Goal: Task Accomplishment & Management: Use online tool/utility

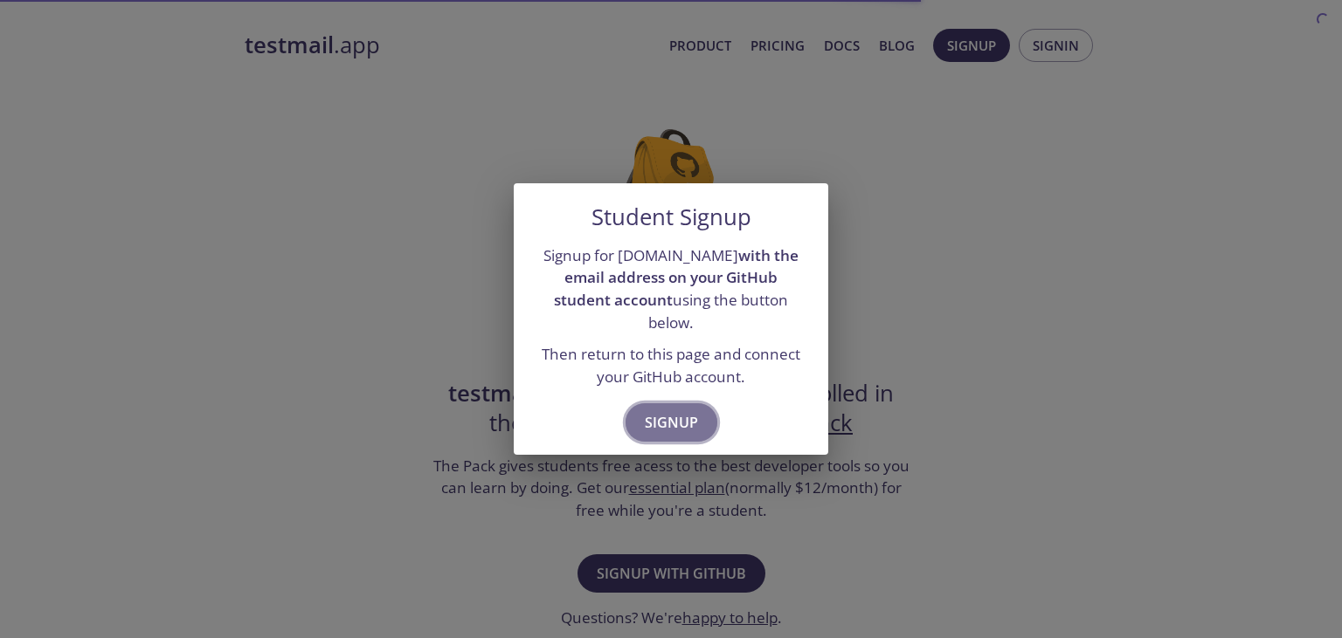
click at [669, 424] on span "Signup" at bounding box center [671, 422] width 53 height 24
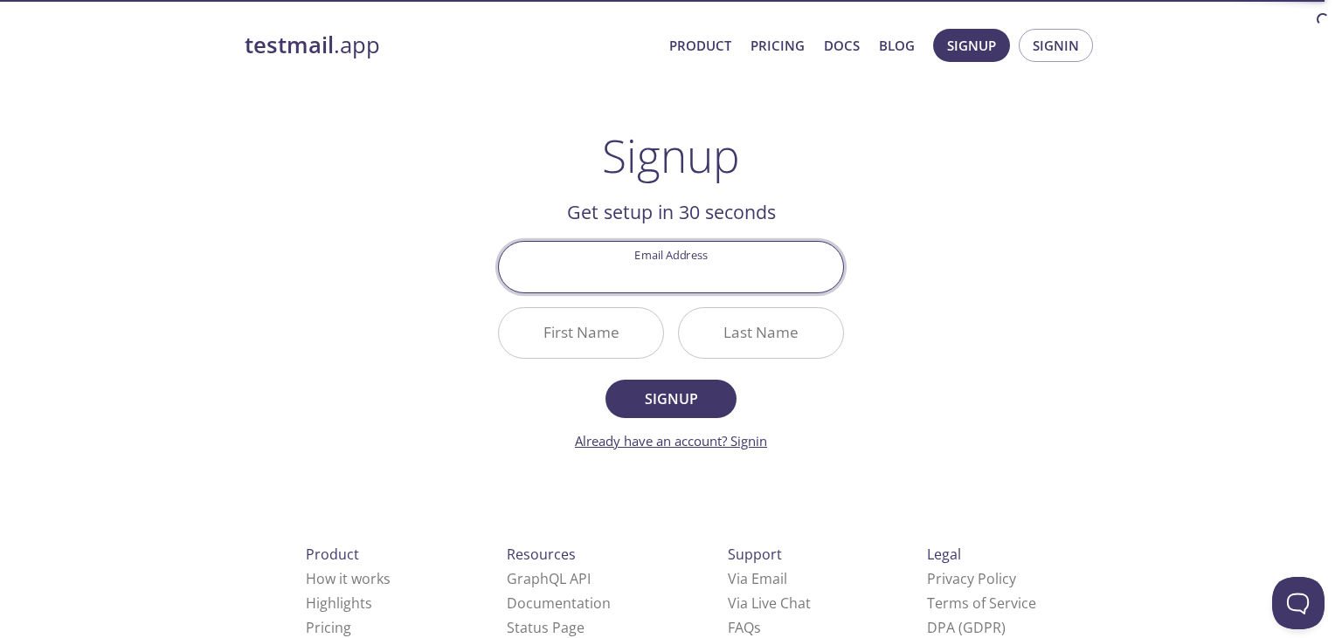
click at [654, 442] on link "Already have an account? Signin" at bounding box center [671, 440] width 192 height 17
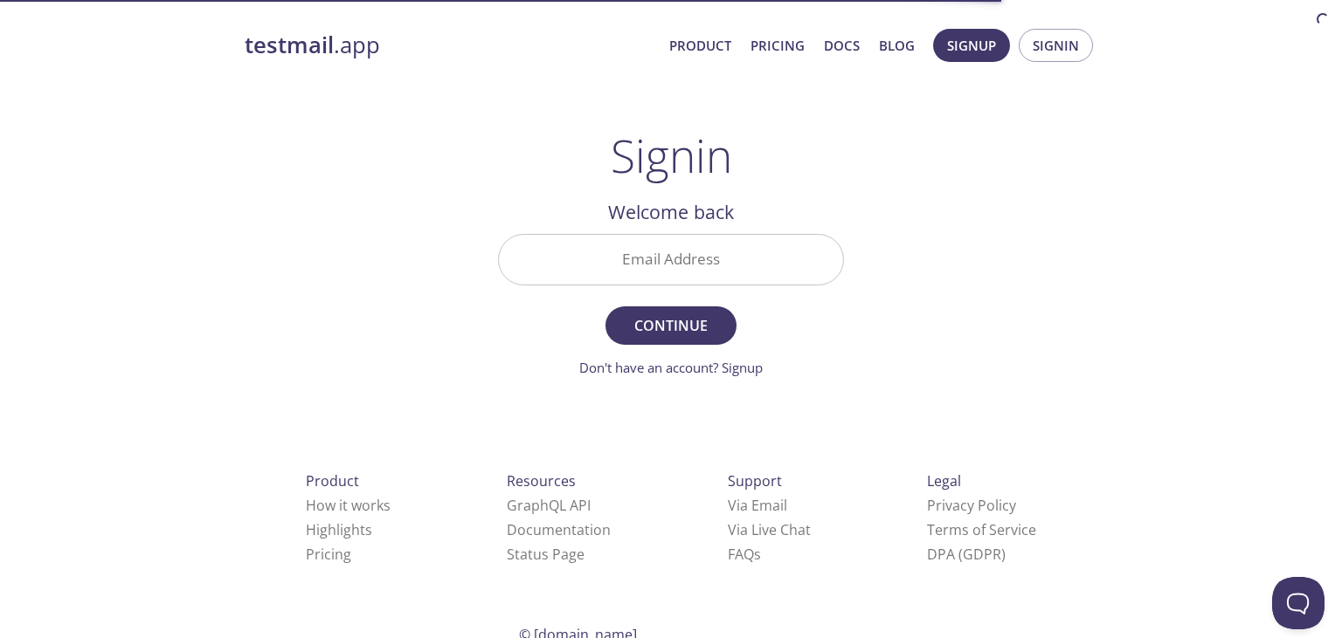
click at [673, 256] on input "Email Address" at bounding box center [671, 260] width 344 height 50
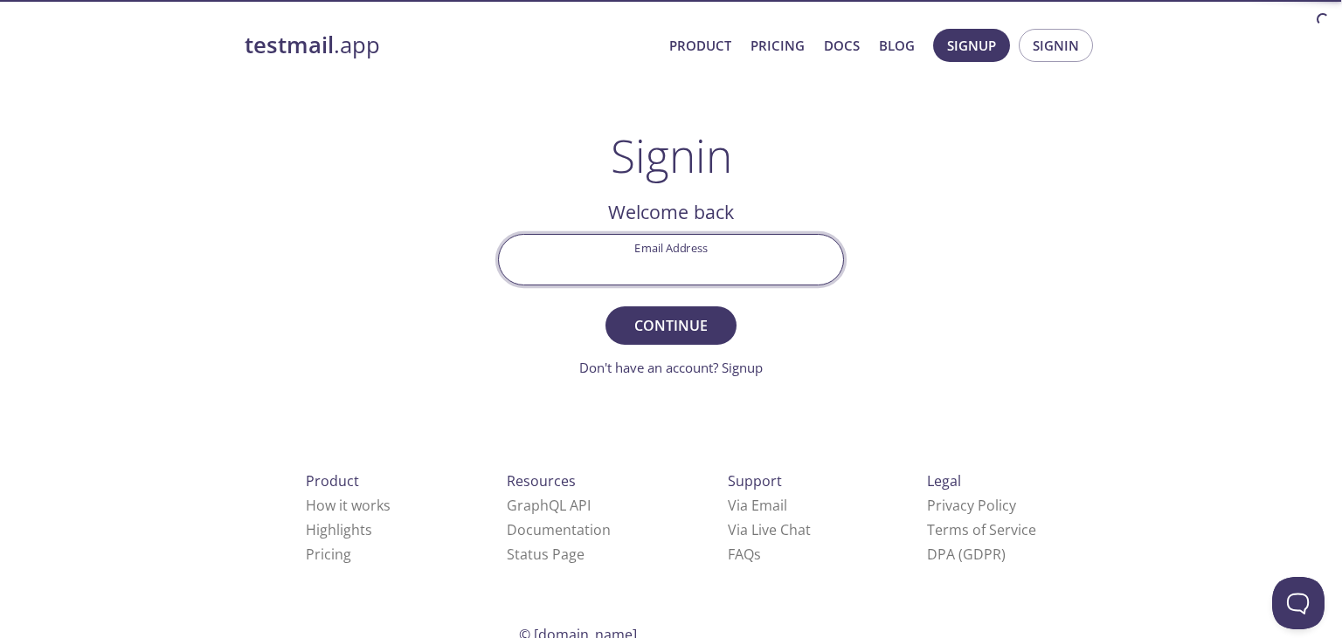
paste input "[EMAIL_ADDRESS][DOMAIN_NAME]"
type input "[EMAIL_ADDRESS][DOMAIN_NAME]"
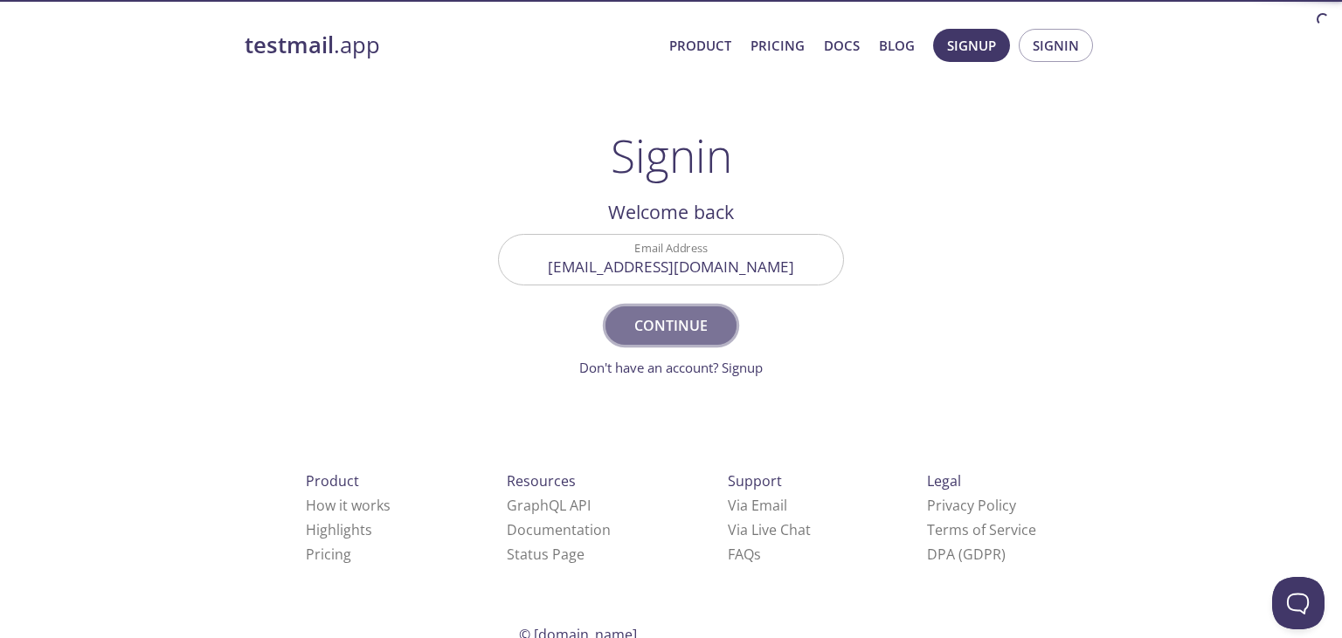
click at [679, 343] on button "Continue" at bounding box center [670, 326] width 131 height 38
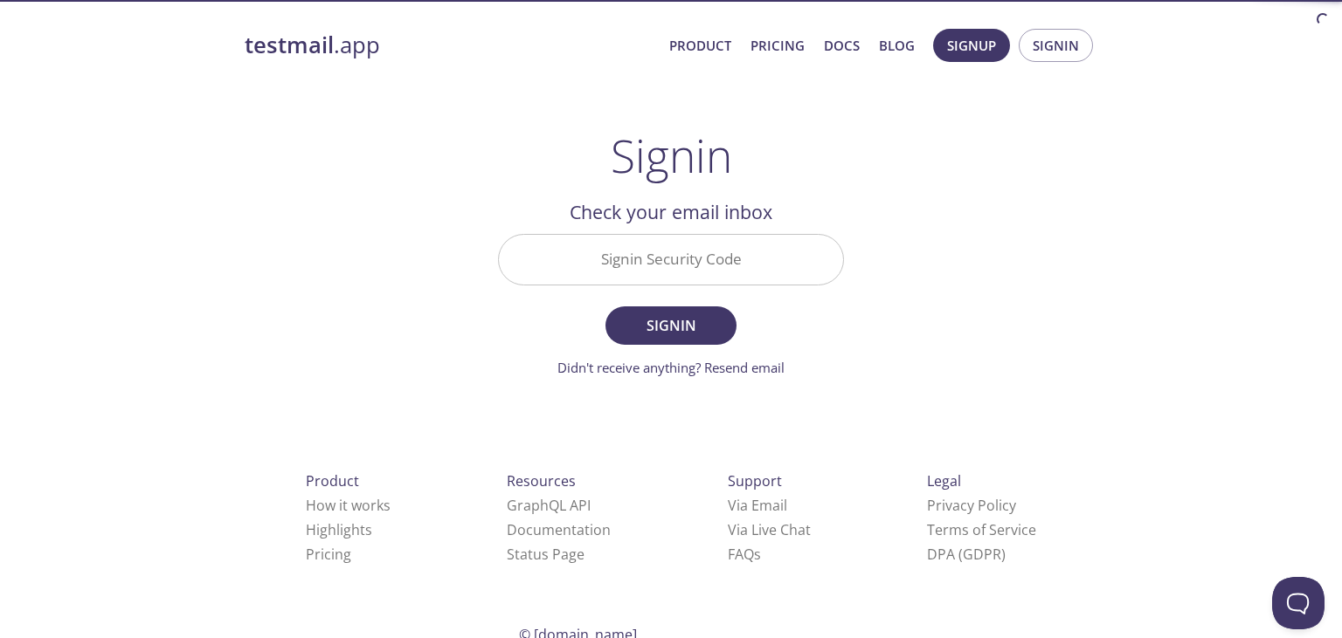
click at [690, 281] on input "Signin Security Code" at bounding box center [671, 260] width 344 height 50
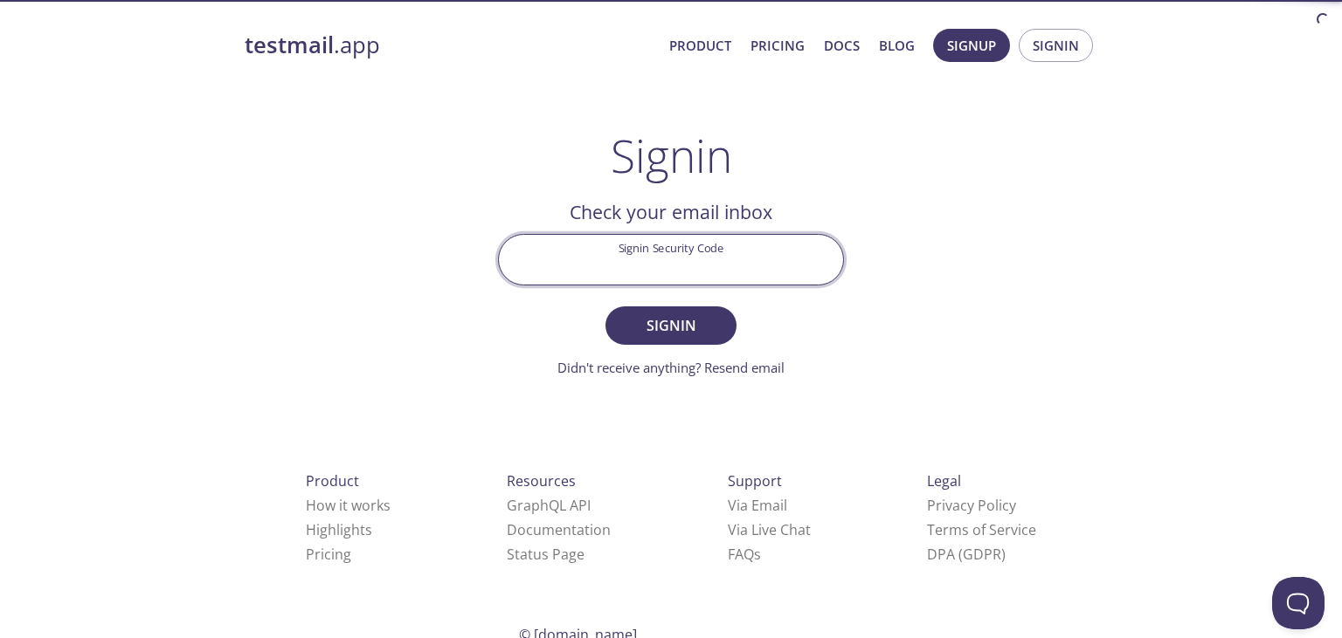
paste input "H5QNM73"
type input "H5QNM73"
click at [662, 321] on span "Signin" at bounding box center [670, 326] width 93 height 24
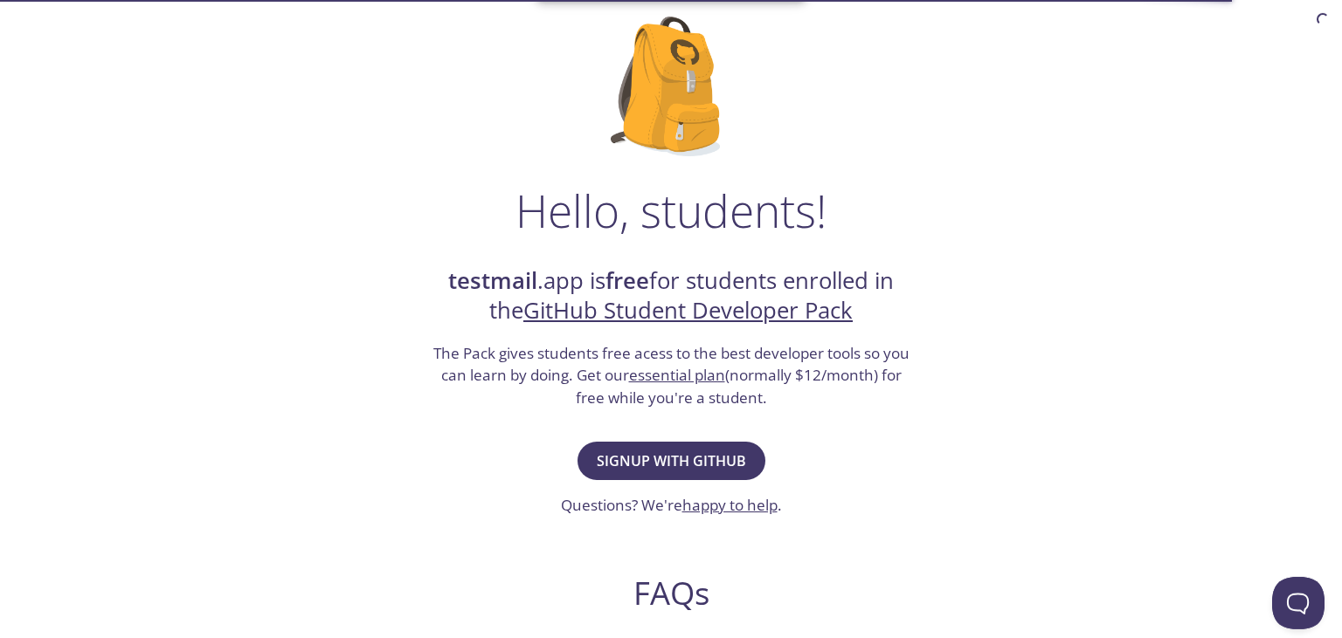
scroll to position [118, 0]
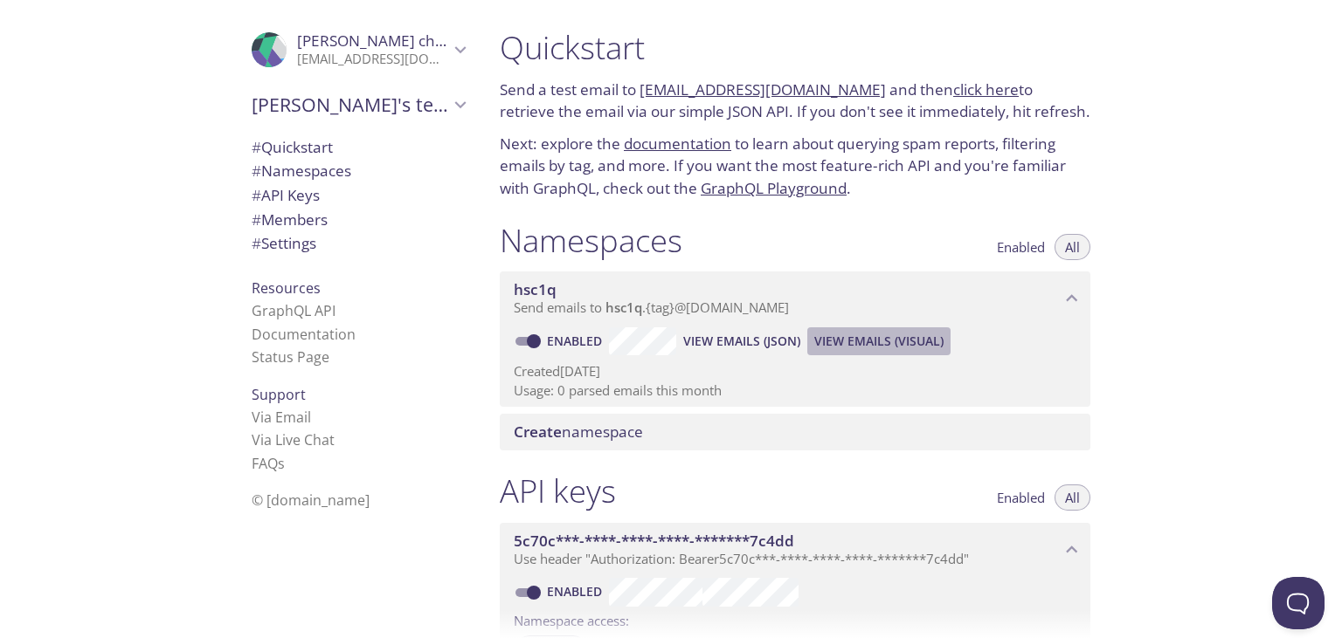
click at [861, 338] on span "View Emails (Visual)" at bounding box center [878, 341] width 129 height 21
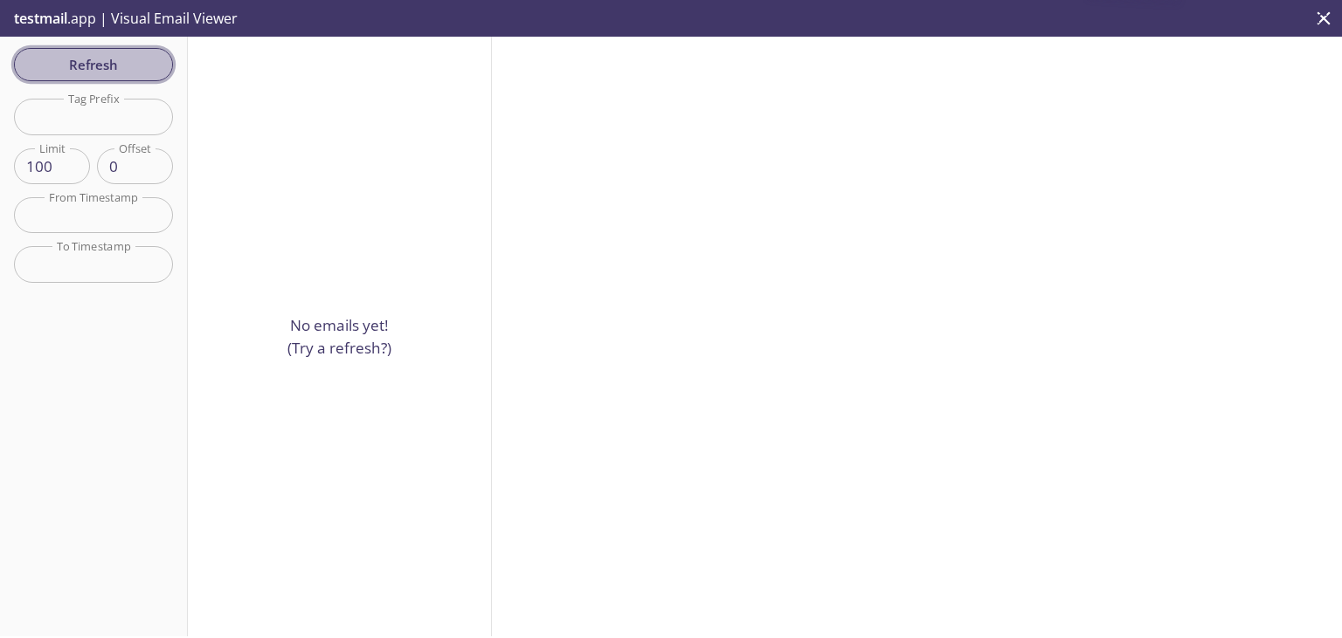
click at [116, 75] on span "Refresh" at bounding box center [93, 64] width 131 height 23
click at [114, 114] on input "text" at bounding box center [93, 117] width 159 height 36
click at [103, 65] on span "Refresh" at bounding box center [93, 64] width 131 height 23
